Goal: Task Accomplishment & Management: Manage account settings

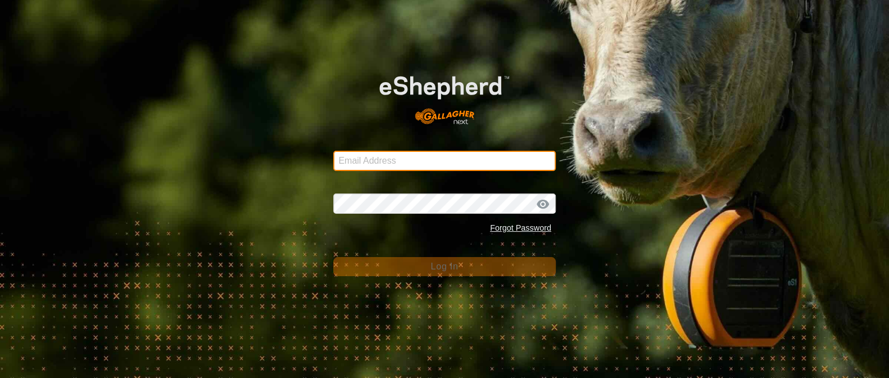
type input "[EMAIL_ADDRESS][DOMAIN_NAME]"
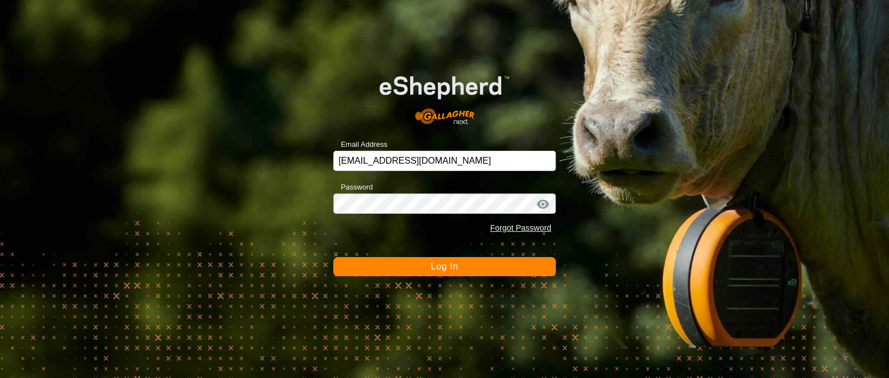
click at [434, 268] on span "Log In" at bounding box center [445, 266] width 28 height 10
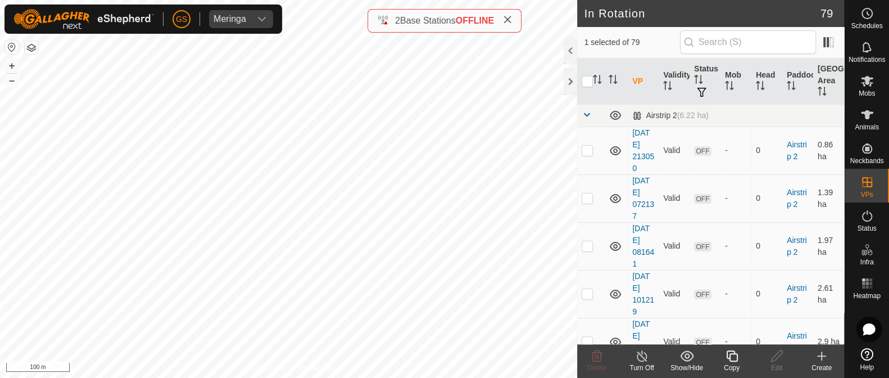
click at [728, 357] on icon at bounding box center [732, 355] width 14 height 13
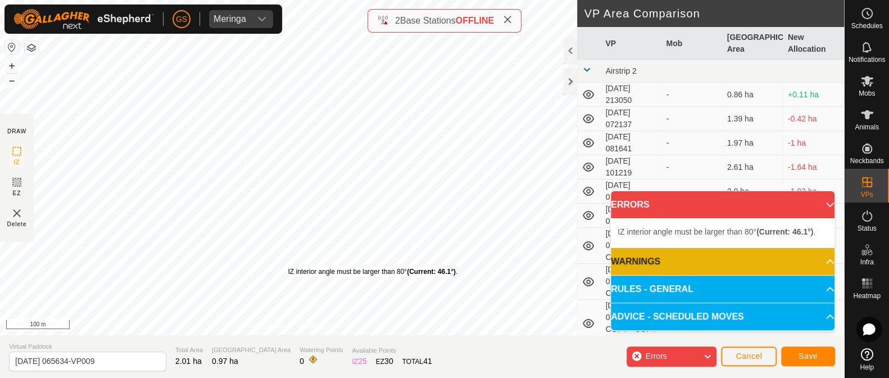
click at [288, 266] on div "IZ interior angle must be larger than 80° (Current: 46.1°) ." at bounding box center [373, 271] width 170 height 10
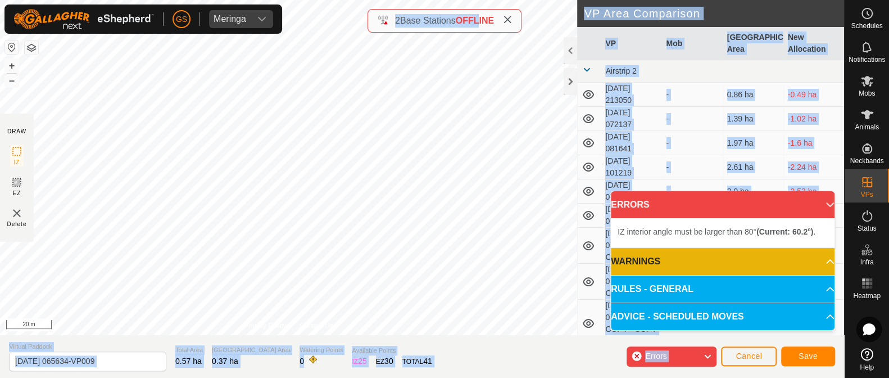
click at [492, 159] on div "DRAW IZ EZ Delete Privacy Policy Contact Us IZ interior angle must be larger th…" at bounding box center [422, 189] width 844 height 378
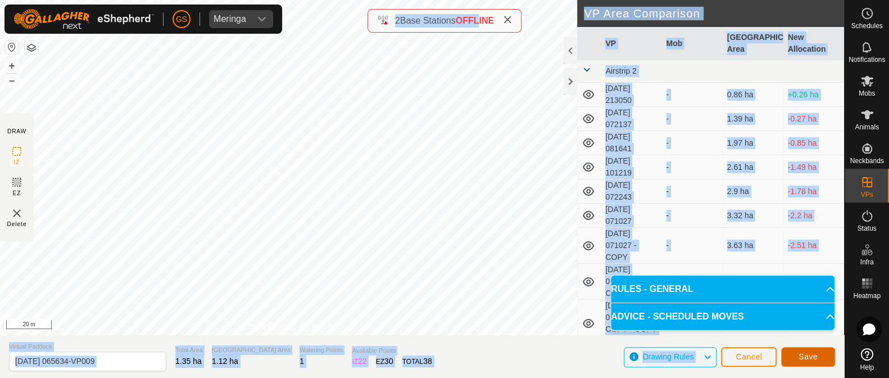
click at [817, 356] on span "Save" at bounding box center [808, 356] width 19 height 9
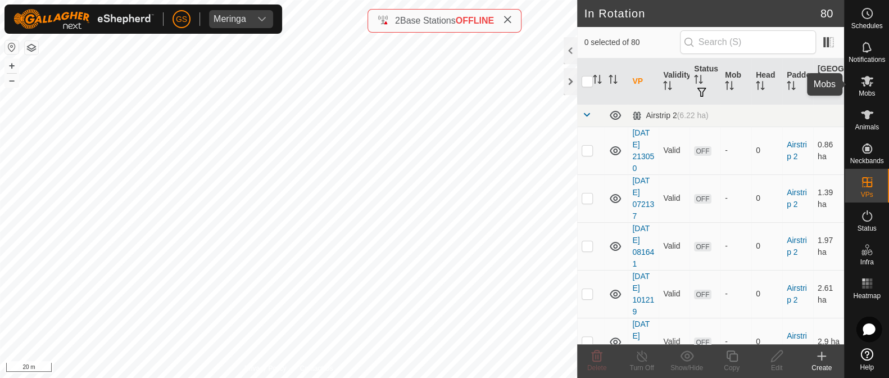
click at [871, 83] on icon at bounding box center [867, 81] width 12 height 11
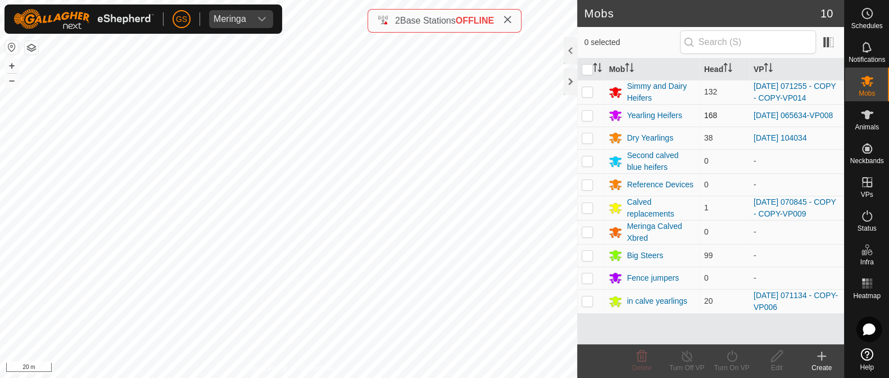
click at [587, 117] on p-checkbox at bounding box center [587, 115] width 11 height 9
checkbox input "true"
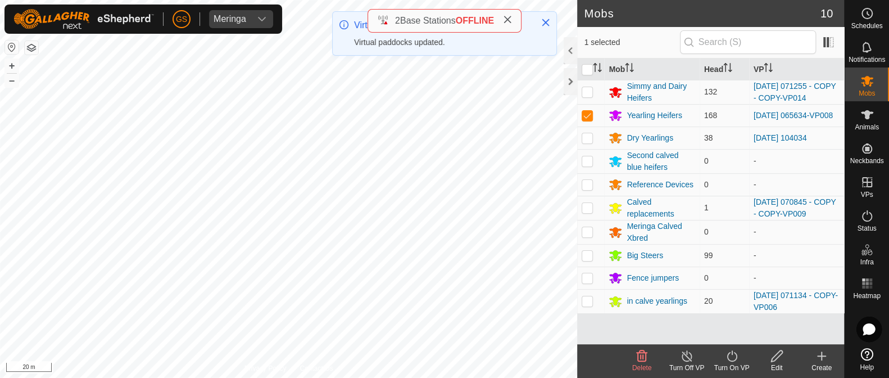
click at [732, 352] on icon at bounding box center [732, 355] width 10 height 11
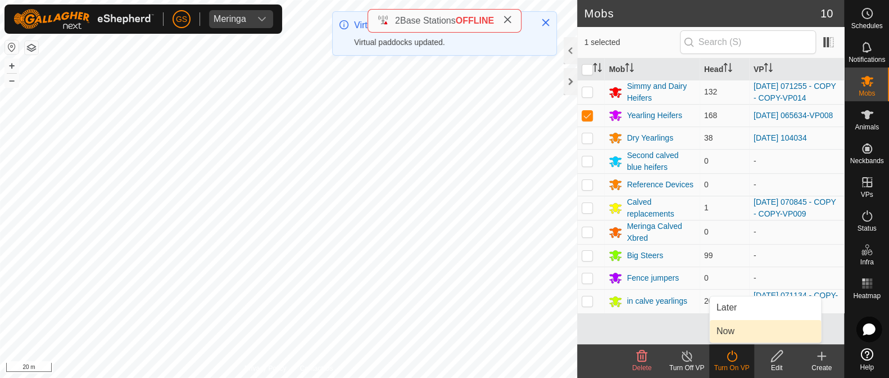
click at [728, 335] on link "Now" at bounding box center [765, 331] width 111 height 22
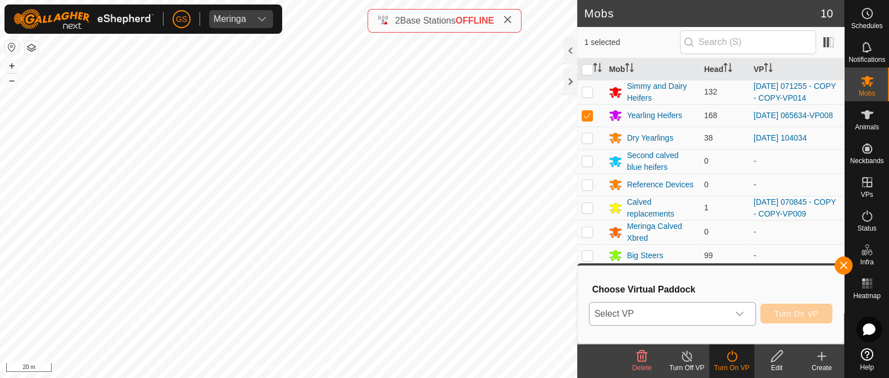
click at [742, 317] on icon "dropdown trigger" at bounding box center [739, 313] width 9 height 9
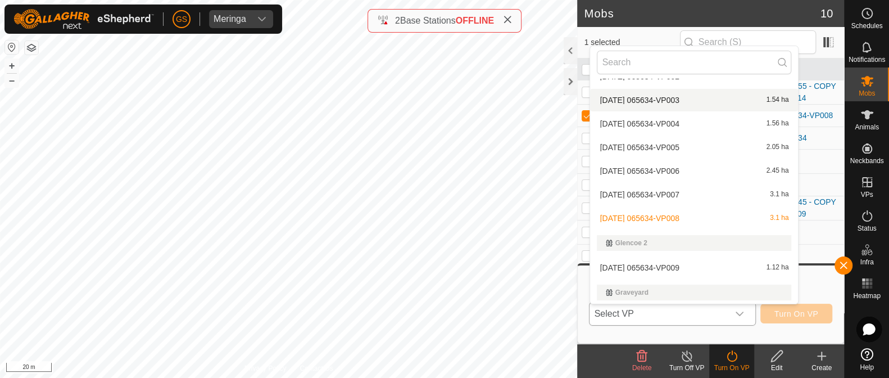
scroll to position [996, 0]
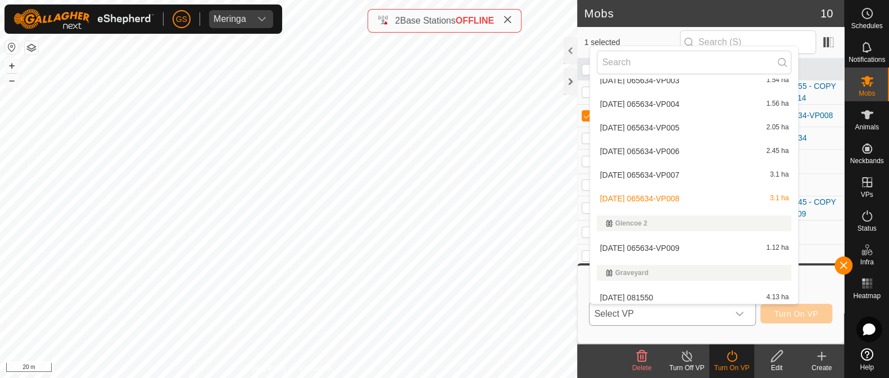
click at [688, 246] on li "[DATE] 065634-VP009 1.12 ha" at bounding box center [694, 248] width 208 height 22
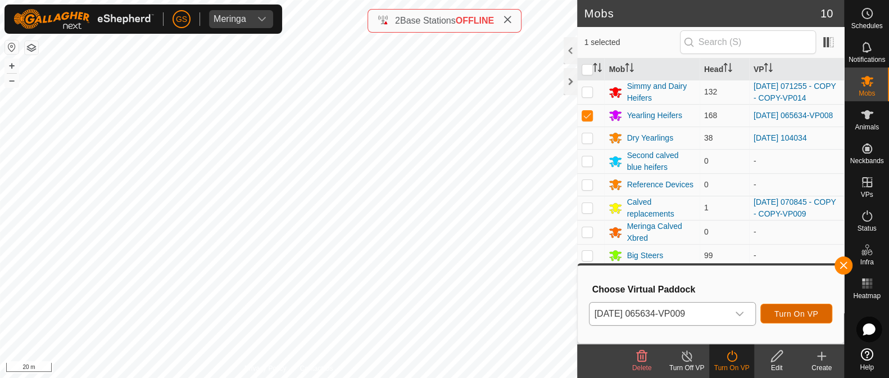
click at [796, 309] on span "Turn On VP" at bounding box center [797, 313] width 44 height 9
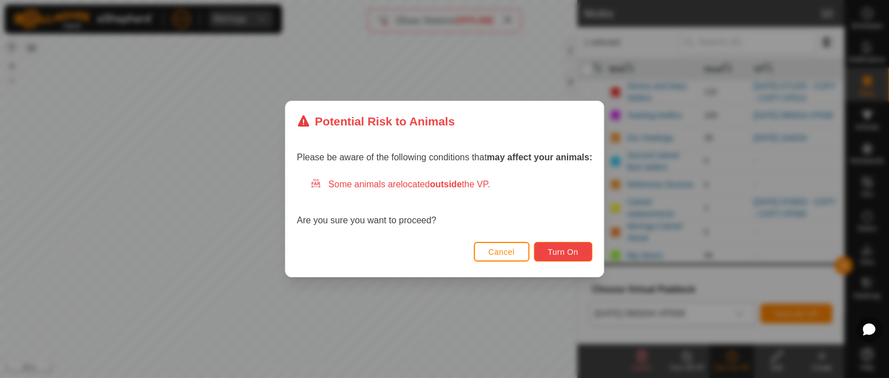
click at [557, 251] on span "Turn On" at bounding box center [563, 251] width 30 height 9
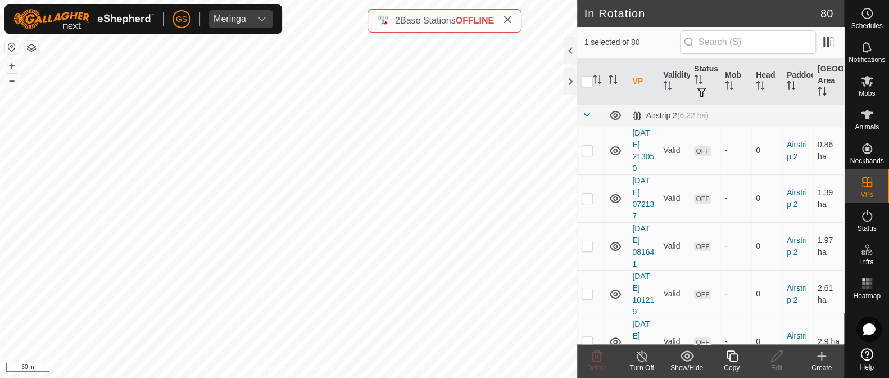
click at [729, 357] on icon at bounding box center [732, 355] width 14 height 13
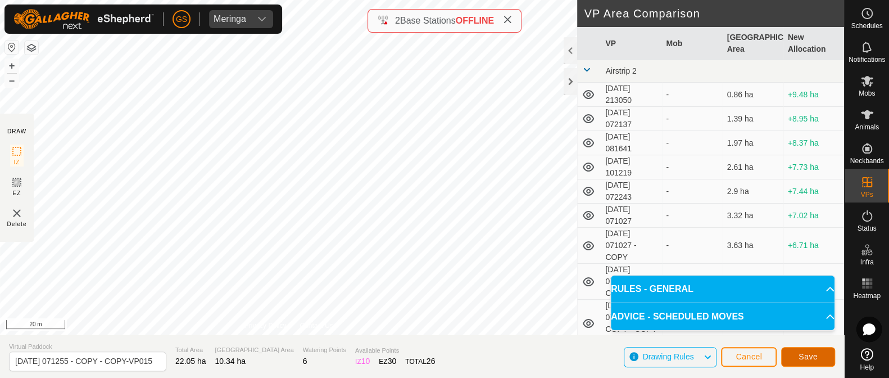
click at [807, 359] on span "Save" at bounding box center [808, 356] width 19 height 9
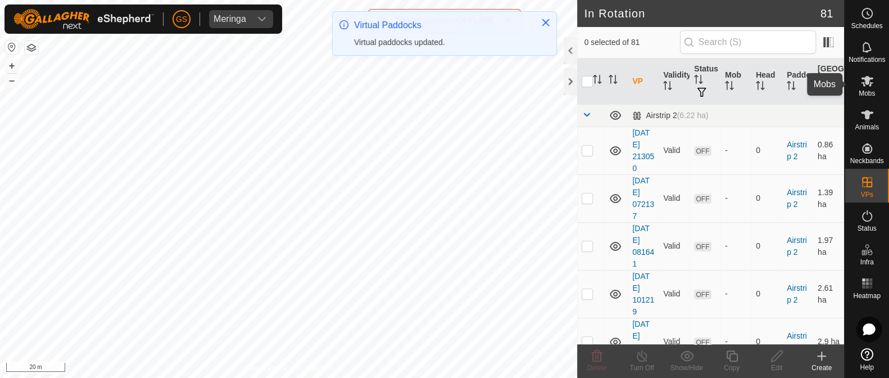
click at [867, 90] on span "Mobs" at bounding box center [867, 93] width 16 height 7
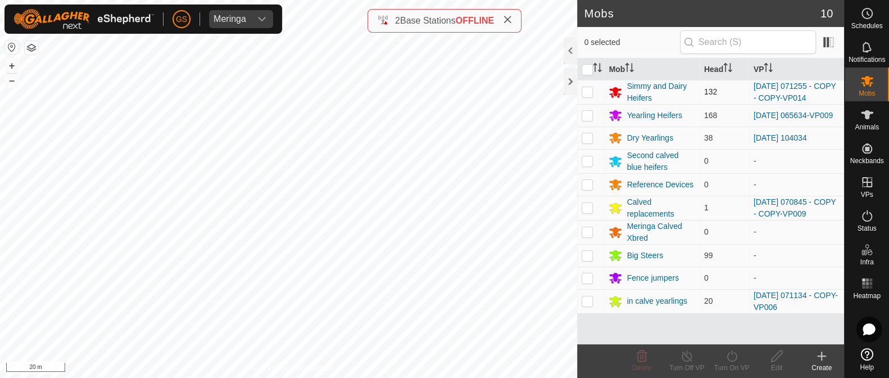
click at [587, 92] on p-checkbox at bounding box center [587, 91] width 11 height 9
checkbox input "true"
click at [731, 355] on icon at bounding box center [732, 355] width 14 height 13
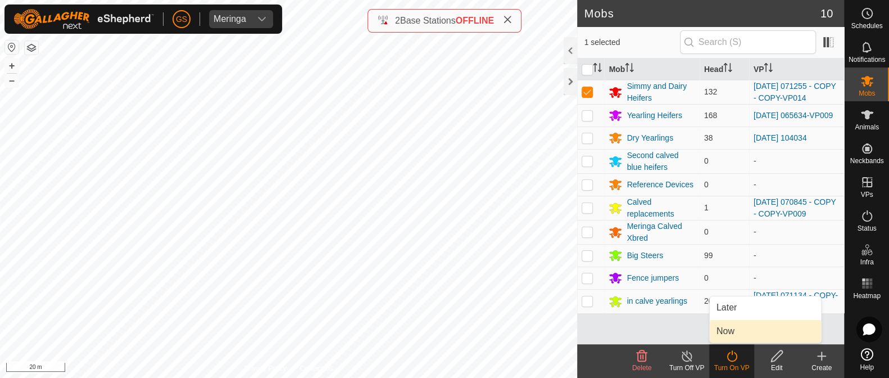
click at [745, 333] on link "Now" at bounding box center [765, 331] width 111 height 22
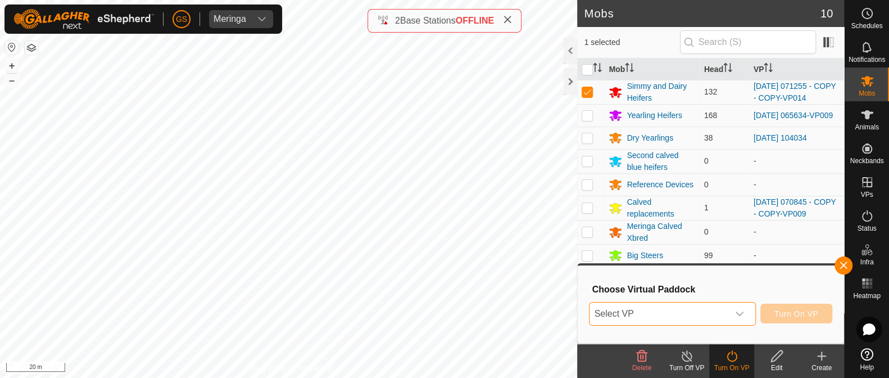
click at [708, 316] on span "Select VP" at bounding box center [659, 313] width 138 height 22
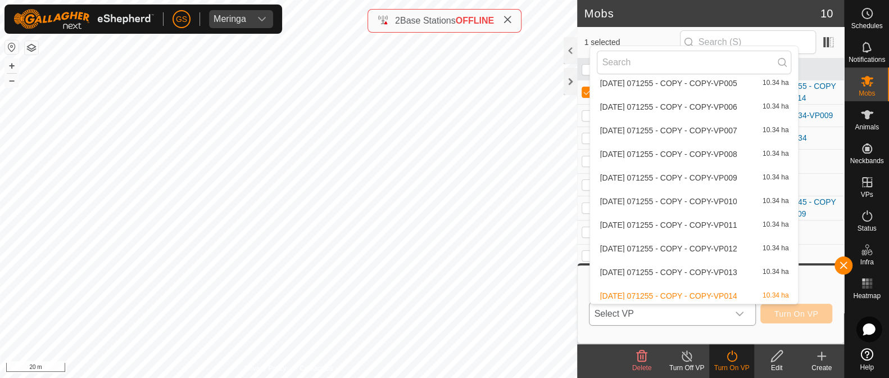
scroll to position [2120, 0]
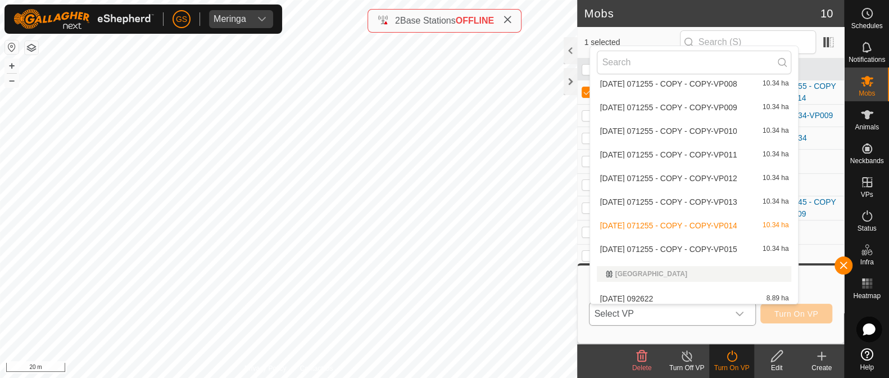
click at [690, 243] on li "[DATE] 071255 - COPY - COPY-VP015 10.34 ha" at bounding box center [694, 249] width 208 height 22
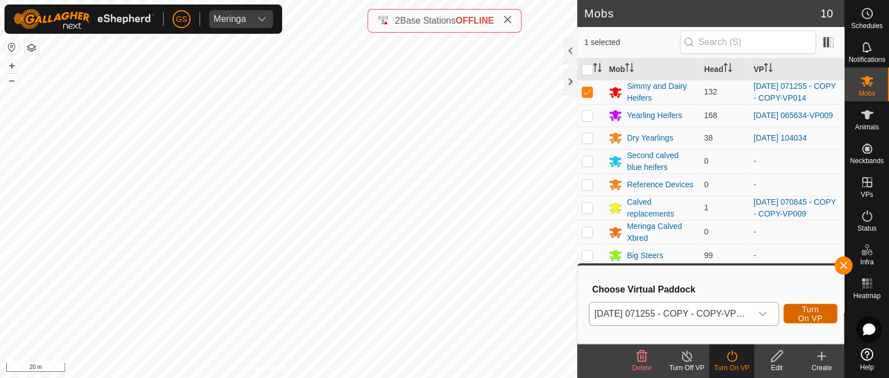
click at [810, 315] on span "Turn On VP" at bounding box center [811, 314] width 26 height 18
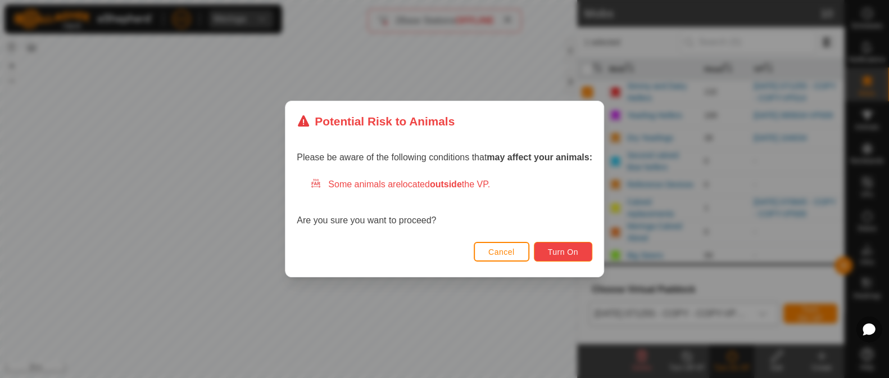
click at [563, 248] on span "Turn On" at bounding box center [563, 251] width 30 height 9
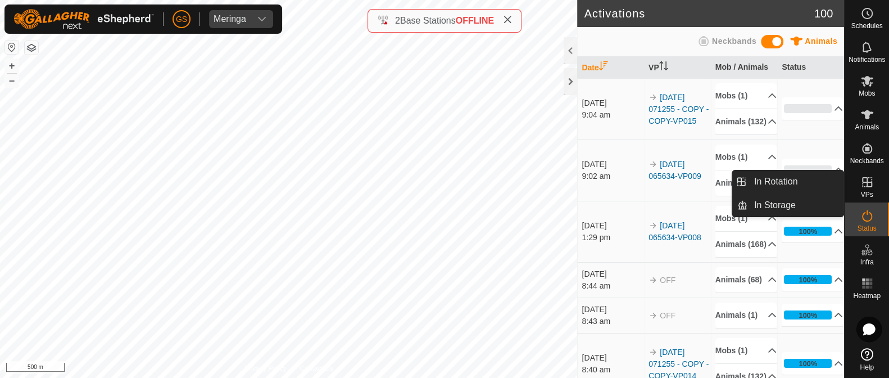
click at [866, 181] on icon at bounding box center [867, 181] width 13 height 13
click at [791, 183] on link "In Rotation" at bounding box center [796, 181] width 96 height 22
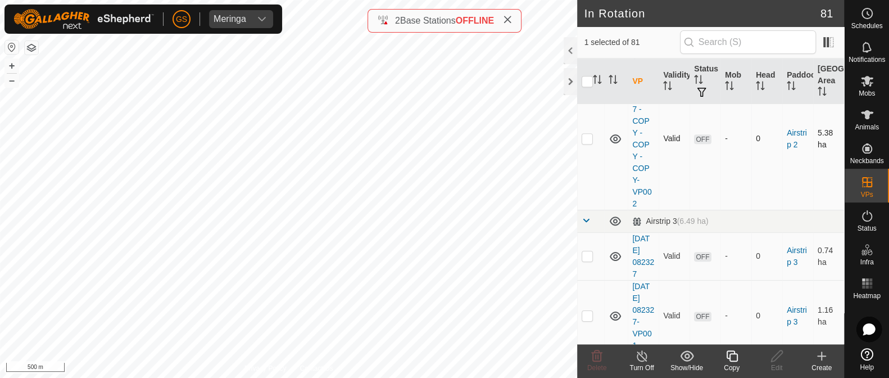
scroll to position [422, 0]
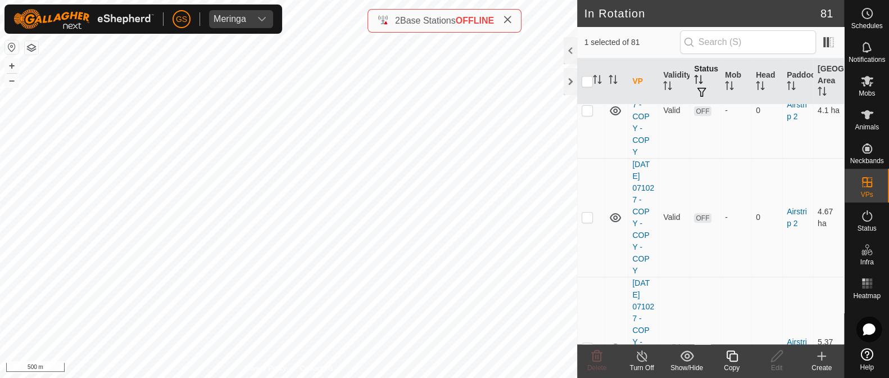
click at [698, 91] on span "button" at bounding box center [702, 92] width 9 height 9
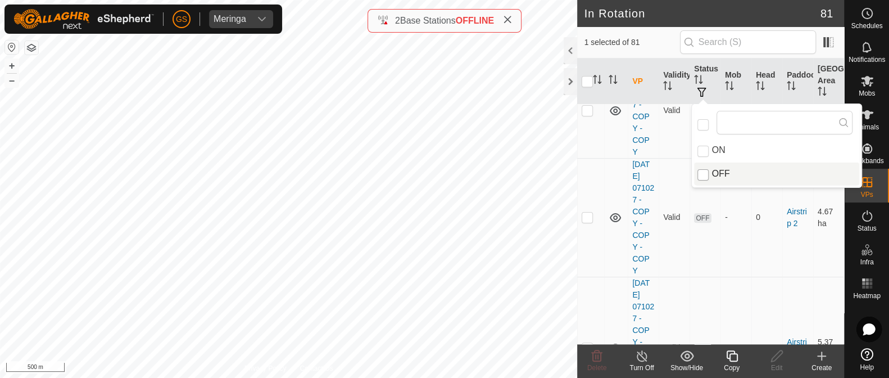
click at [703, 175] on input "OFF" at bounding box center [703, 174] width 11 height 11
checkbox input "true"
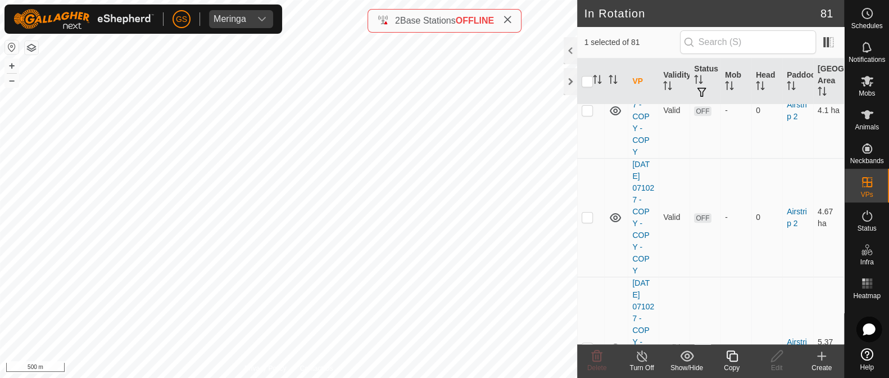
scroll to position [0, 0]
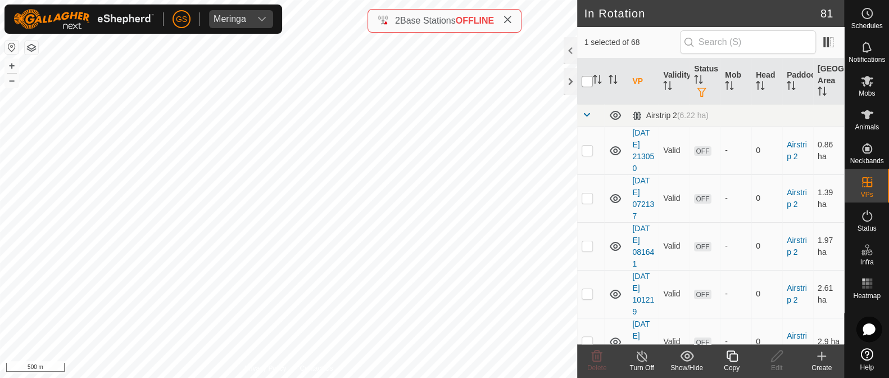
click at [587, 83] on input "checkbox" at bounding box center [587, 81] width 11 height 11
checkbox input "true"
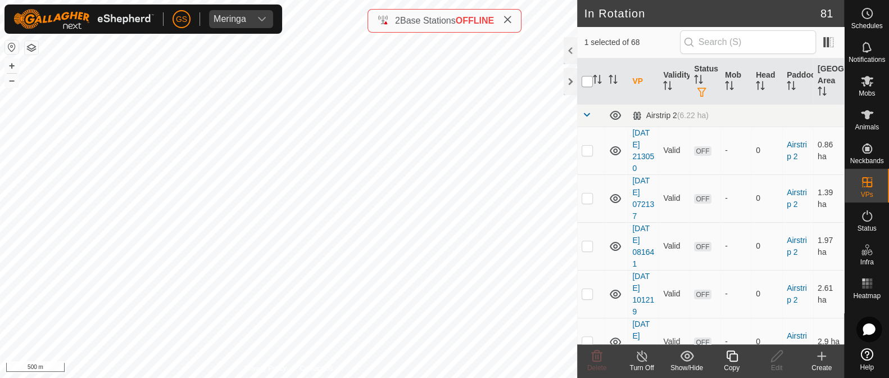
checkbox input "true"
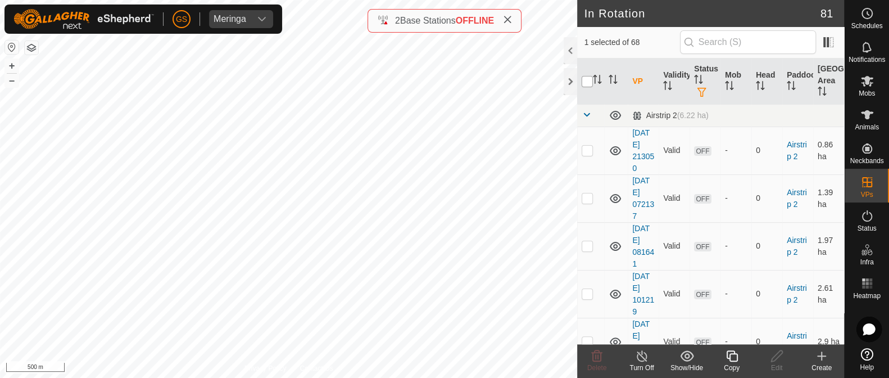
checkbox input "true"
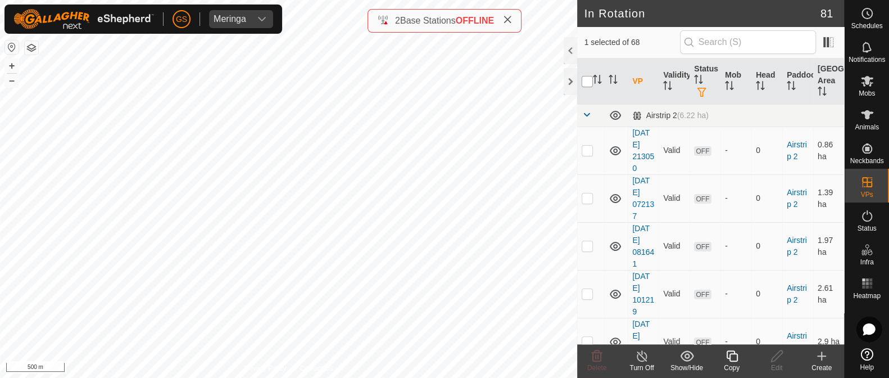
checkbox input "true"
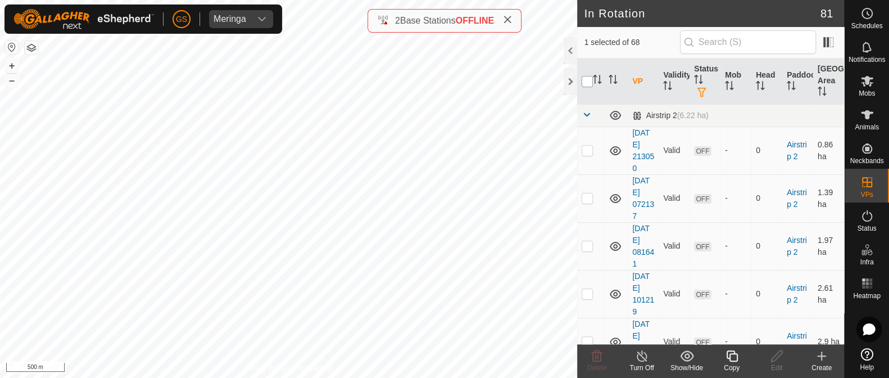
checkbox input "true"
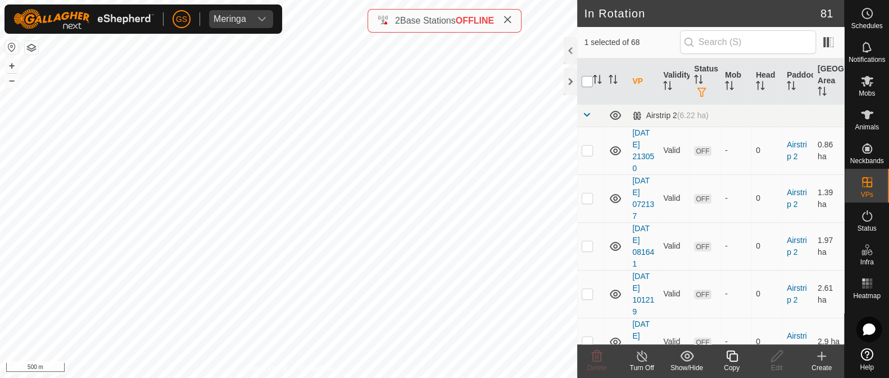
checkbox input "true"
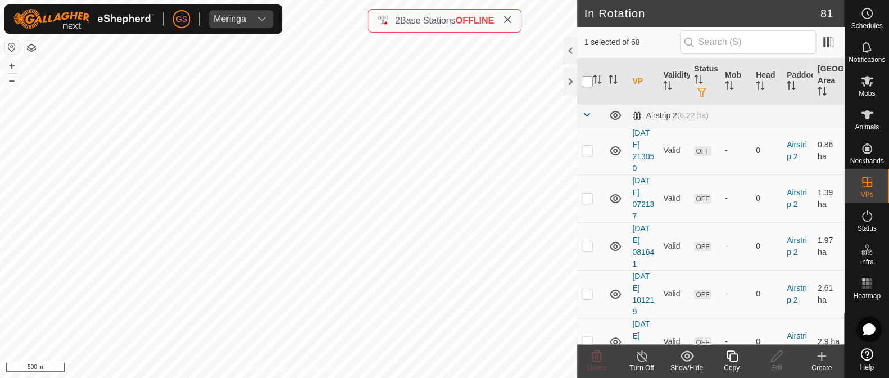
checkbox input "true"
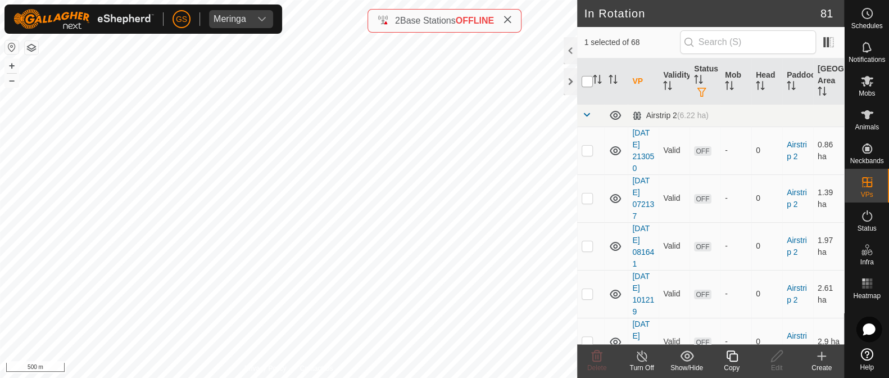
checkbox input "true"
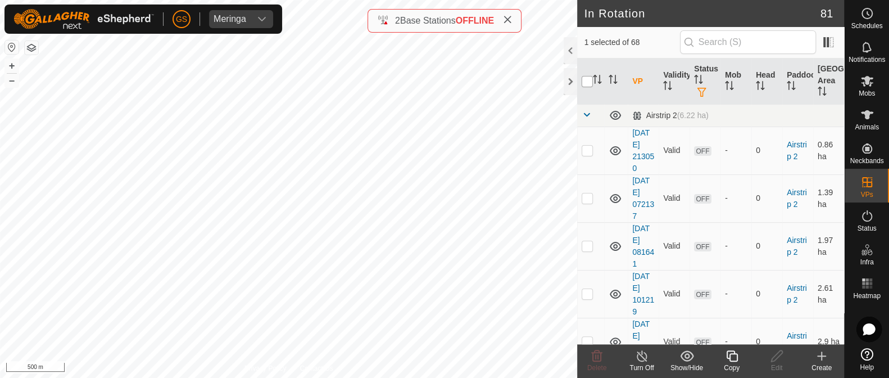
checkbox input "true"
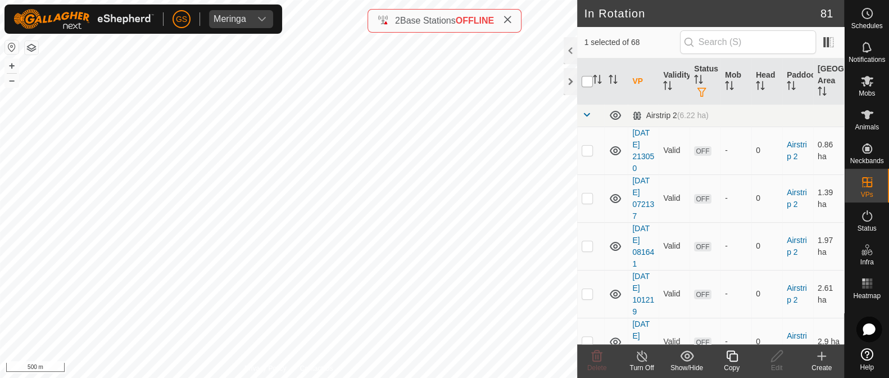
checkbox input "true"
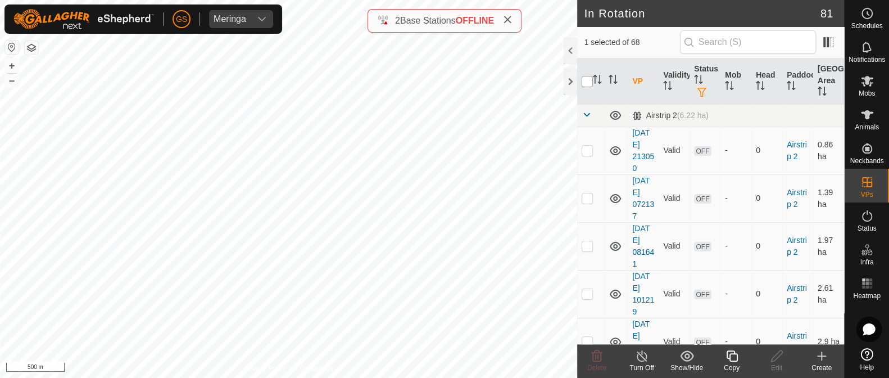
checkbox input "true"
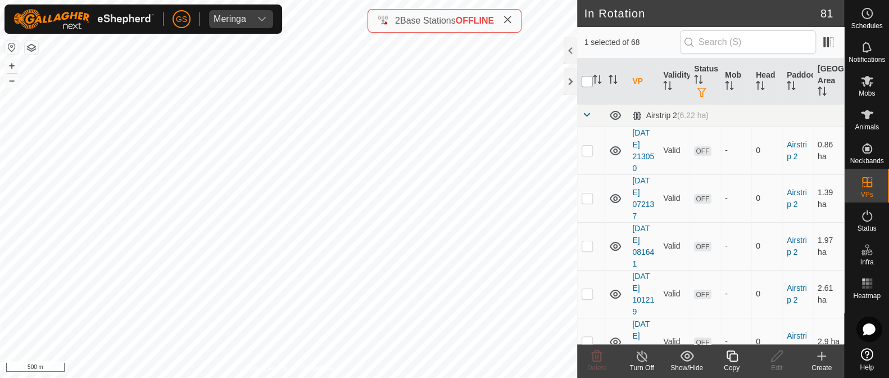
checkbox input "true"
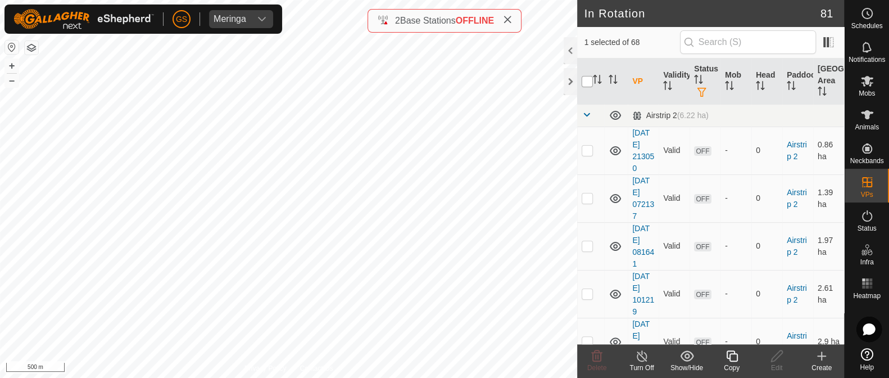
checkbox input "true"
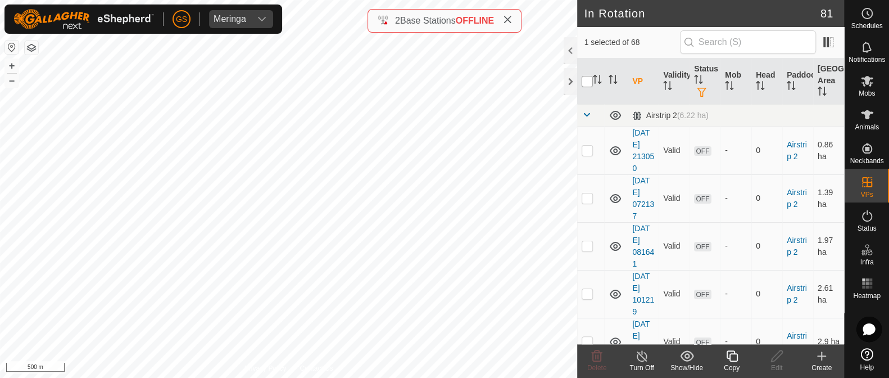
checkbox input "true"
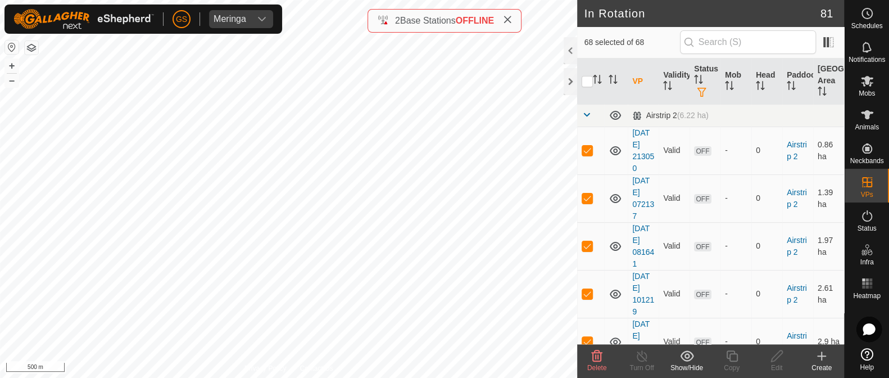
click at [597, 355] on icon at bounding box center [596, 355] width 13 height 13
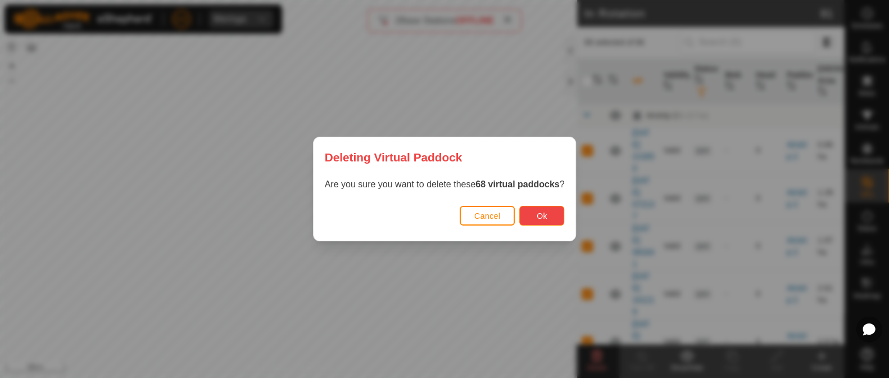
click at [551, 220] on button "Ok" at bounding box center [541, 216] width 45 height 20
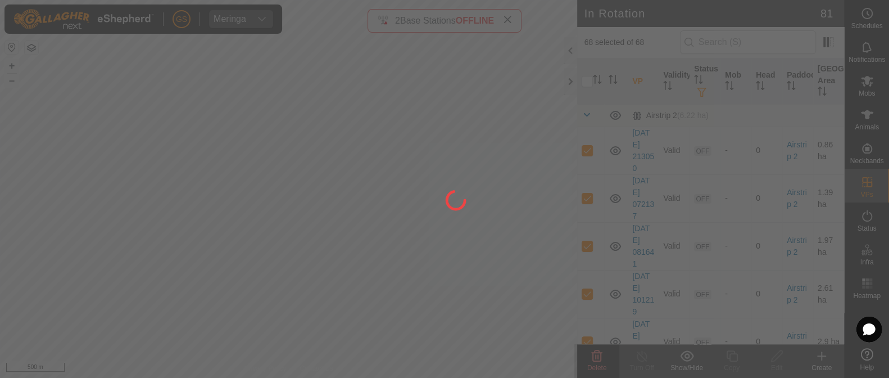
checkbox input "false"
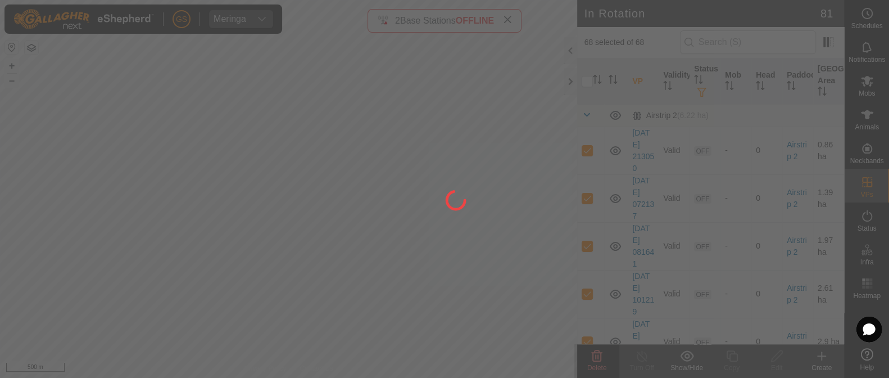
checkbox input "false"
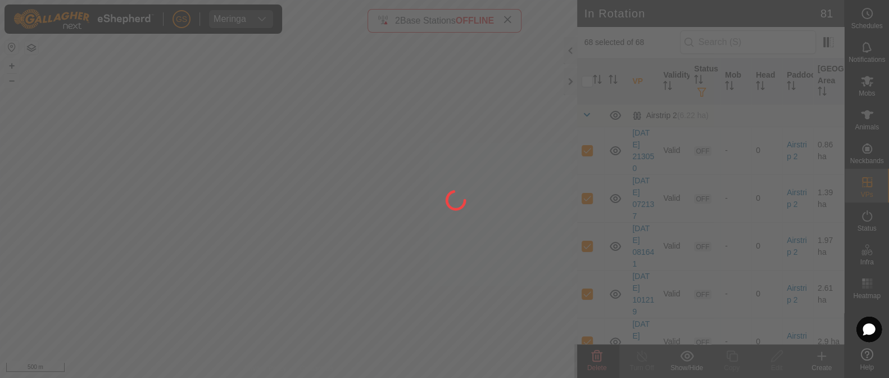
checkbox input "false"
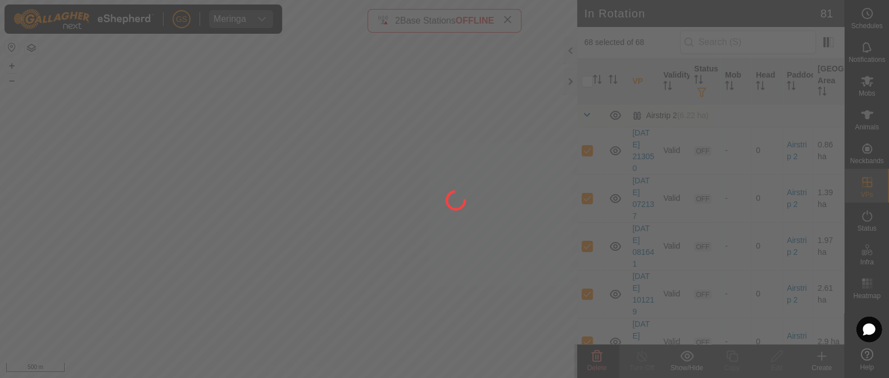
checkbox input "false"
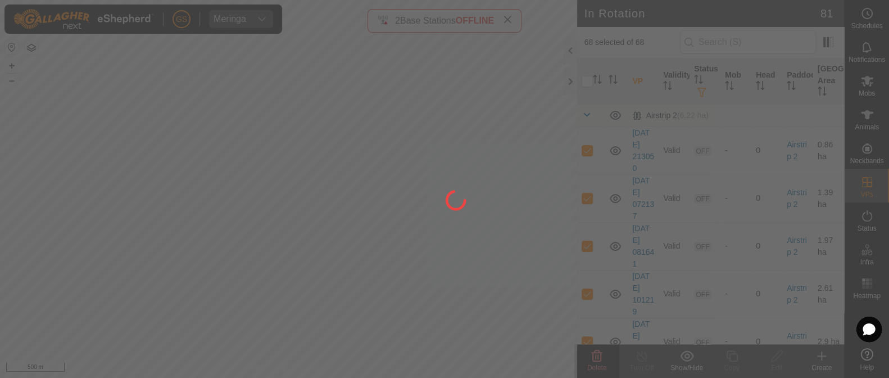
checkbox input "false"
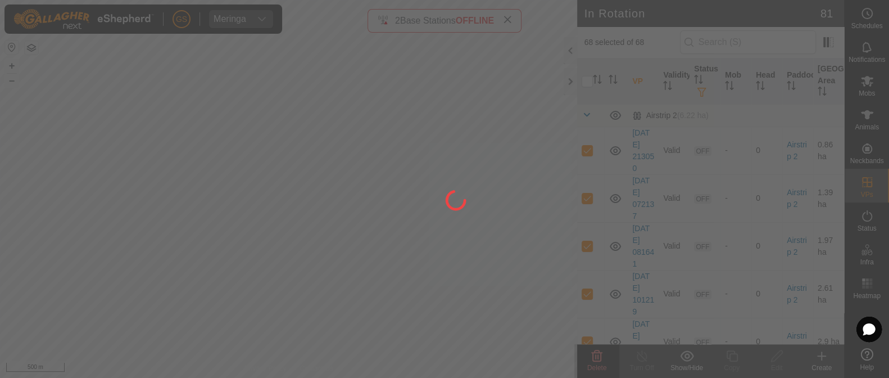
checkbox input "false"
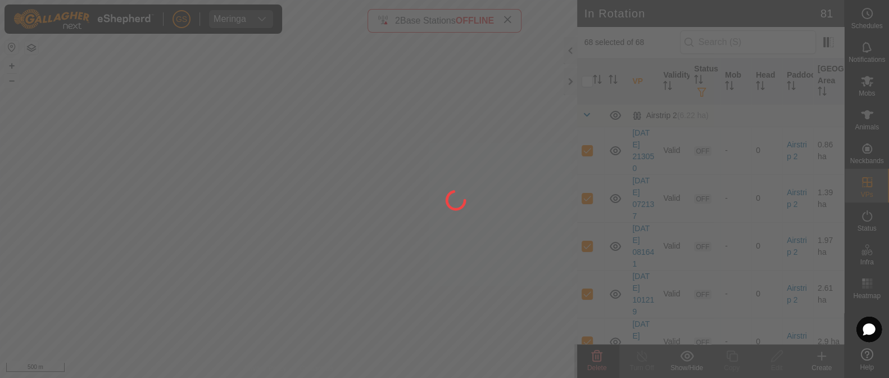
checkbox input "false"
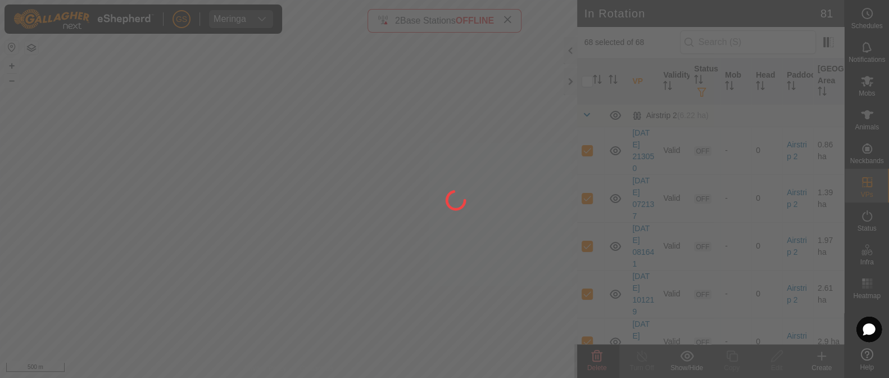
checkbox input "false"
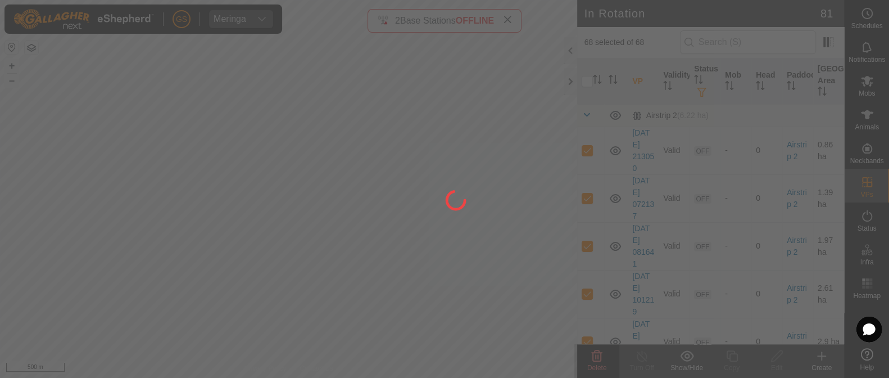
checkbox input "false"
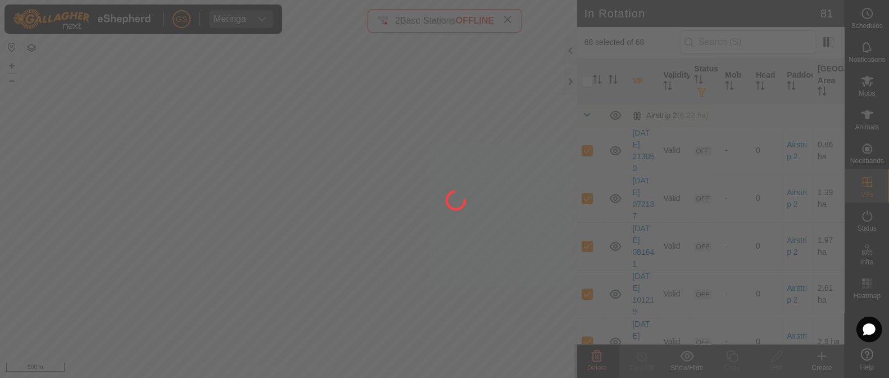
checkbox input "false"
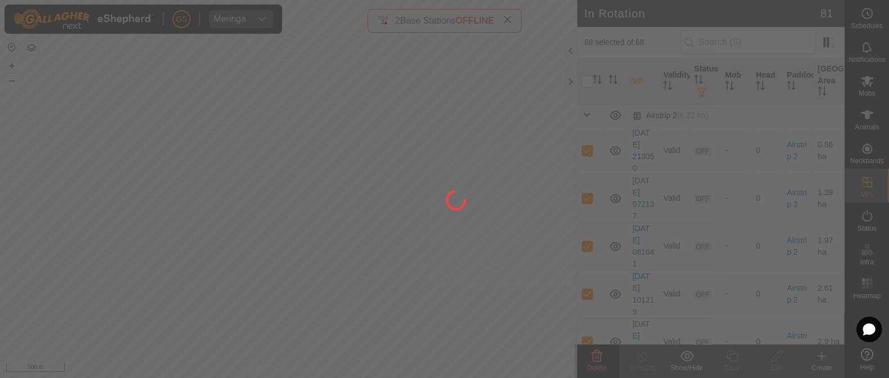
checkbox input "false"
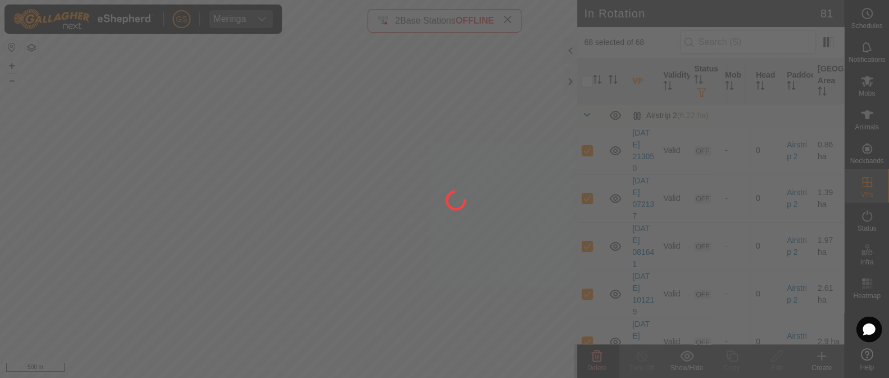
checkbox input "false"
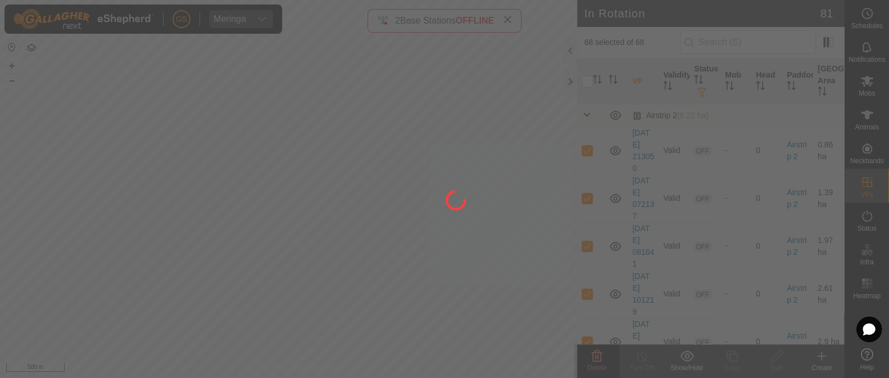
checkbox input "false"
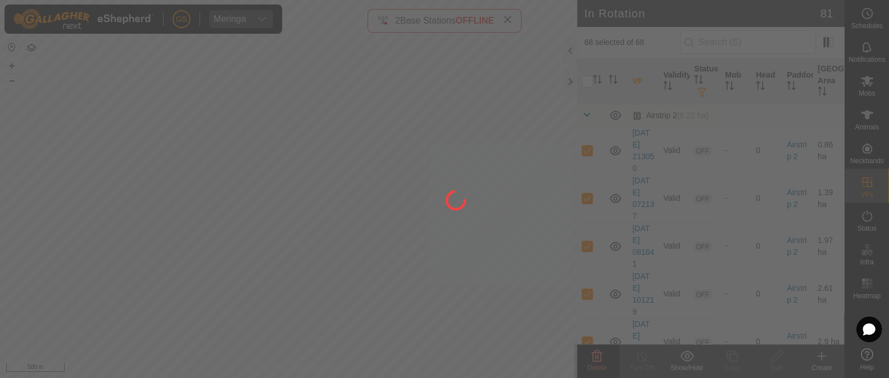
checkbox input "false"
